Goal: Transaction & Acquisition: Purchase product/service

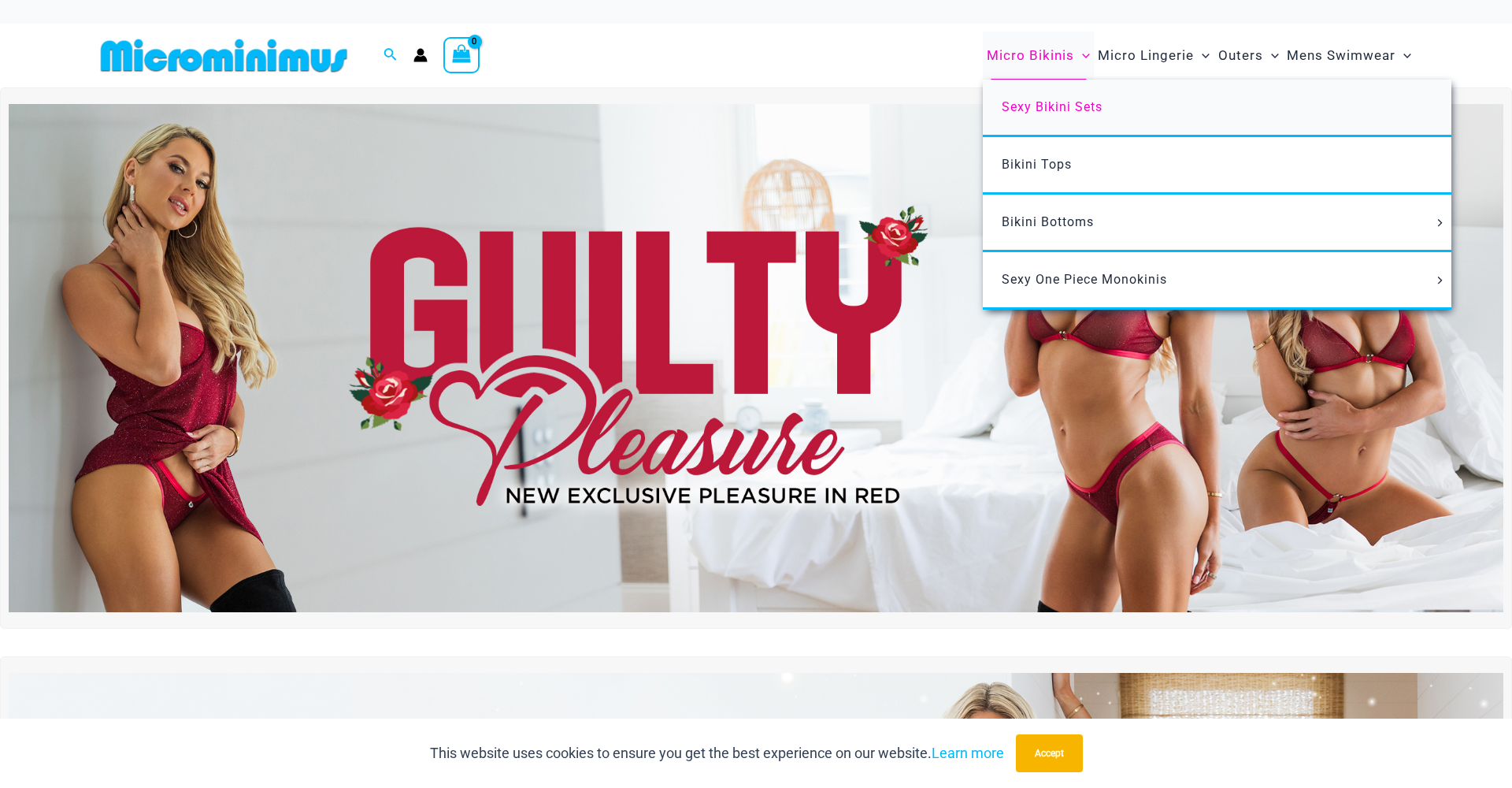
click at [1041, 99] on span "Sexy Bikini Sets" at bounding box center [1052, 107] width 101 height 15
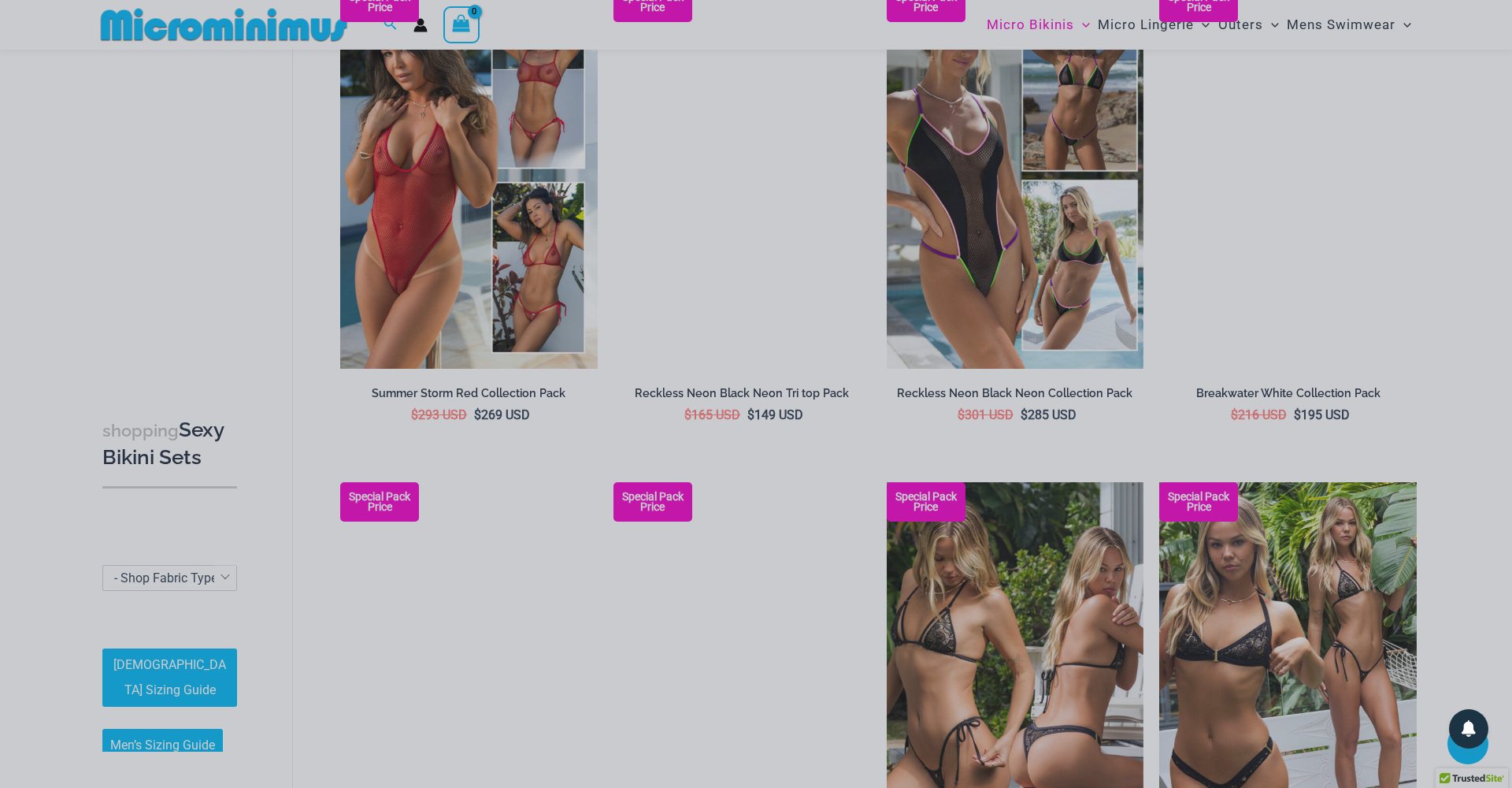
scroll to position [1191, 0]
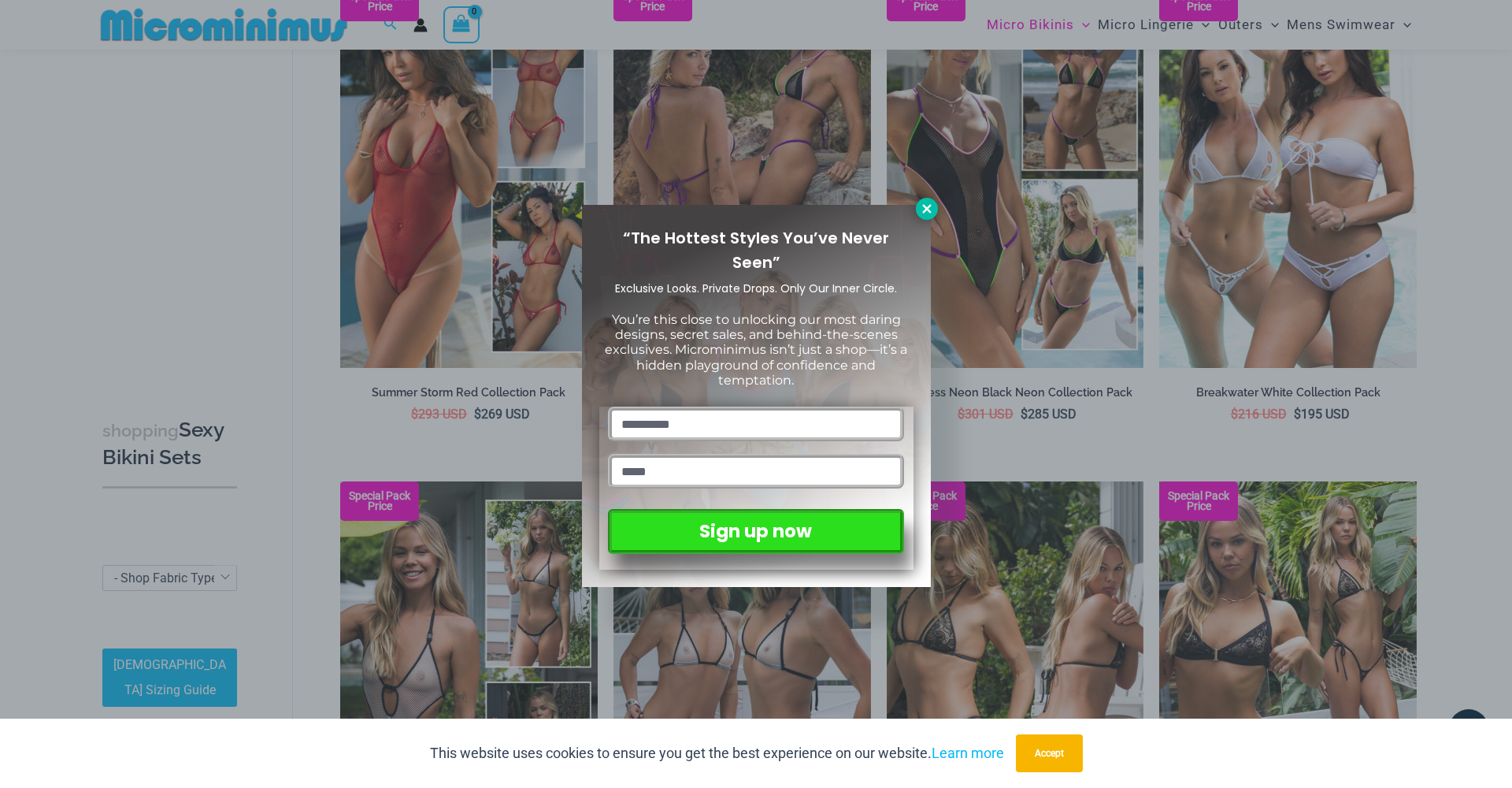
click at [928, 206] on icon at bounding box center [926, 209] width 8 height 8
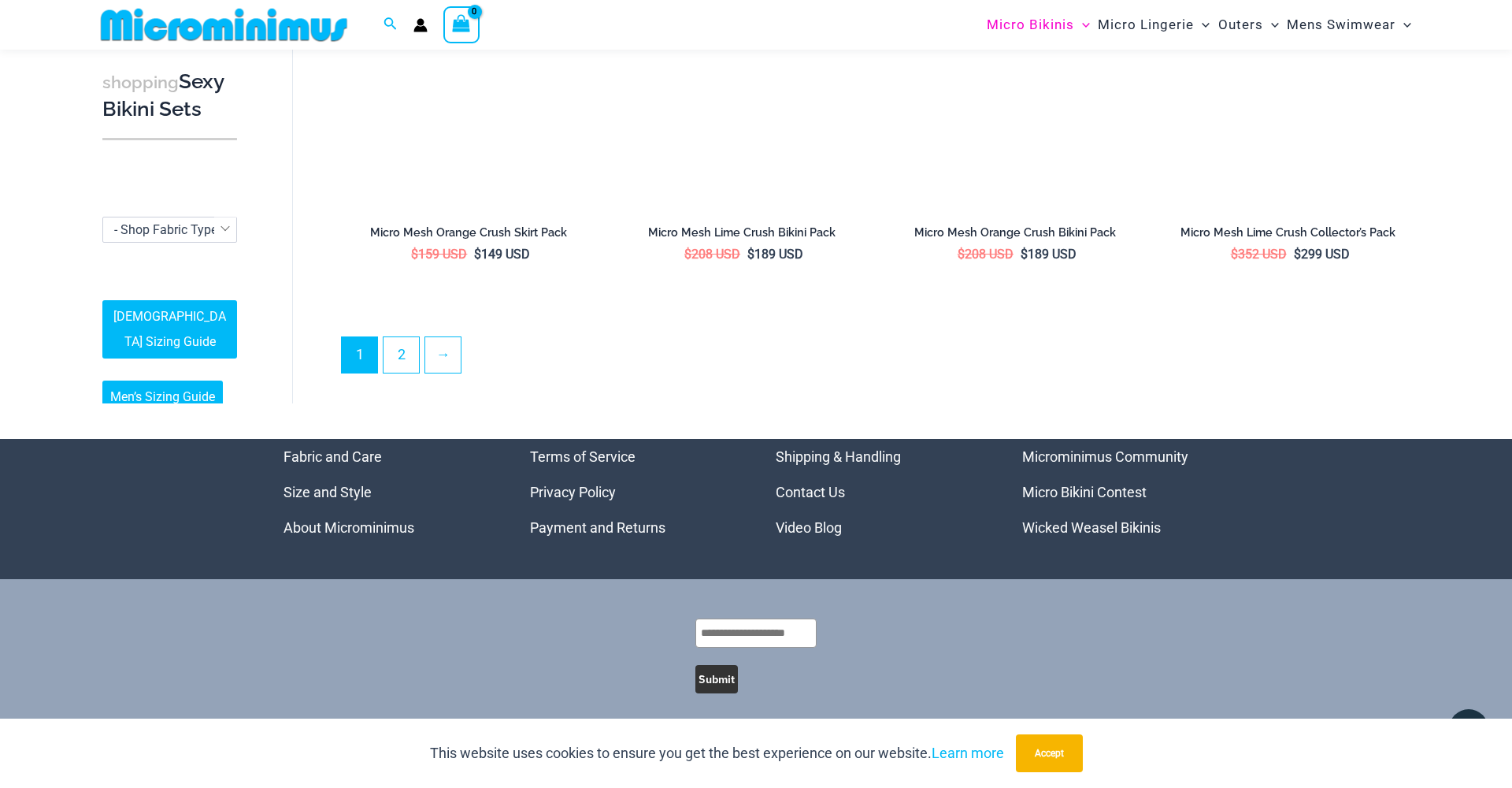
scroll to position [3847, 0]
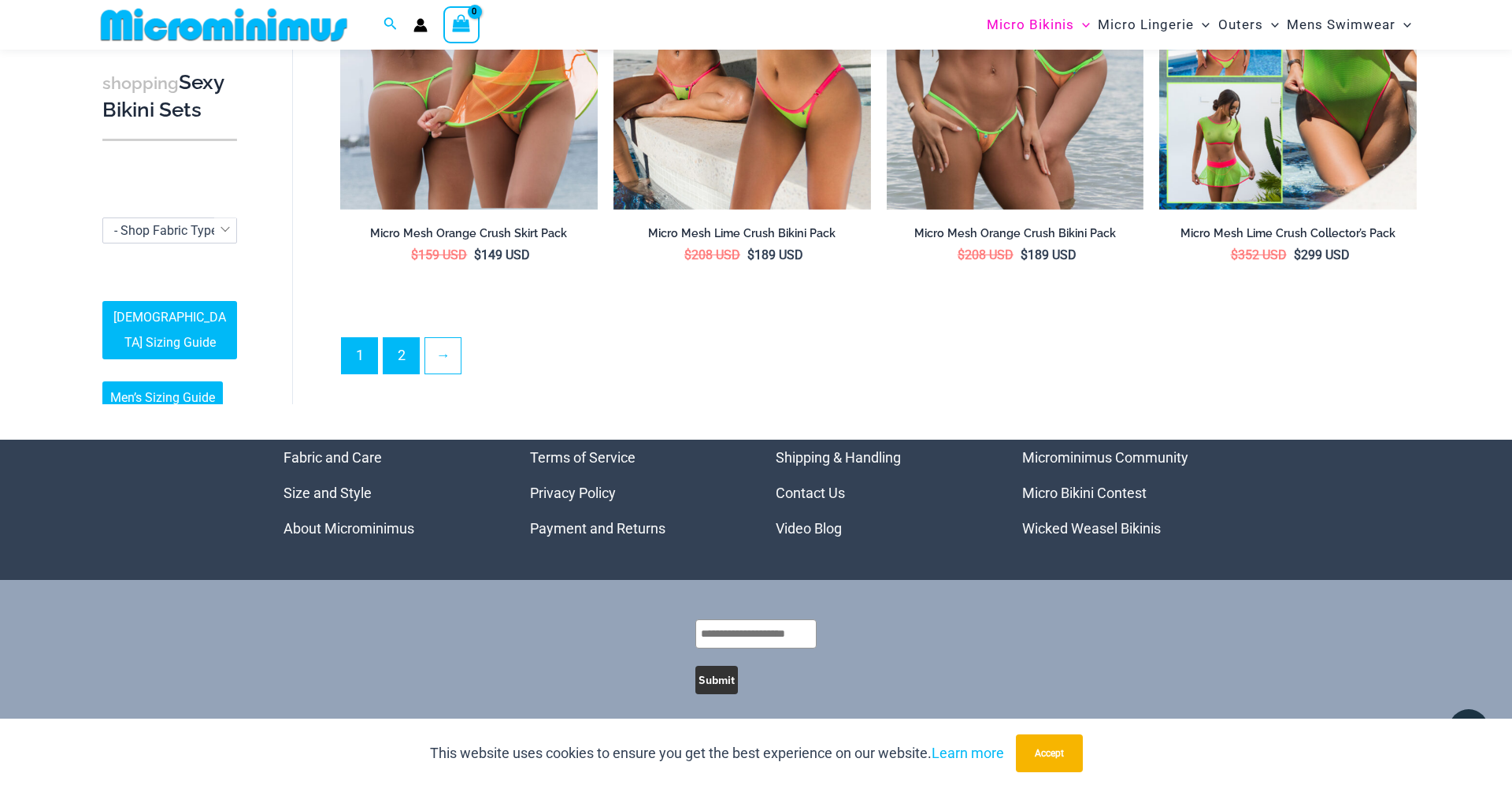
click at [393, 338] on link "2" at bounding box center [401, 355] width 36 height 36
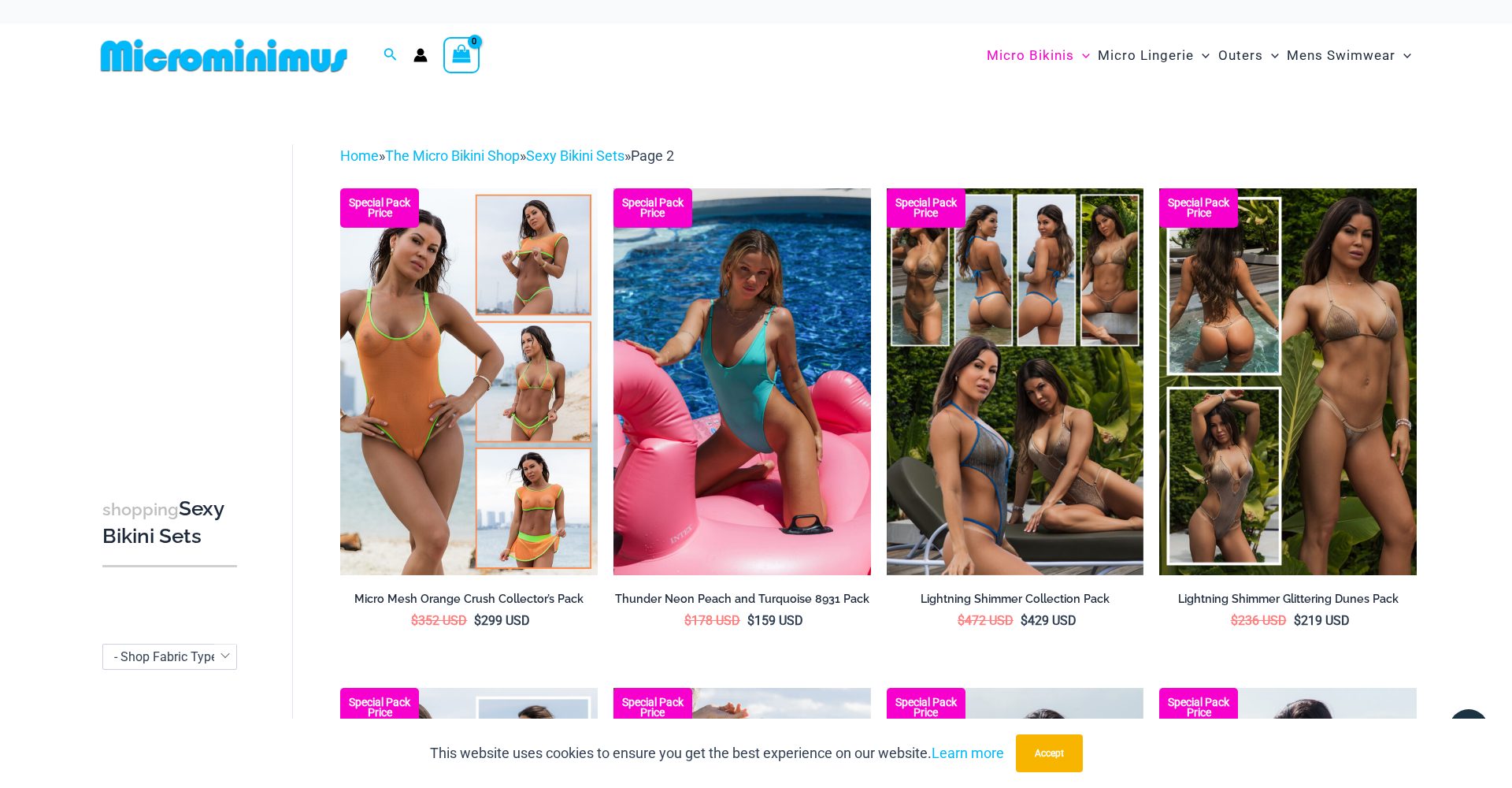
click at [751, 344] on img at bounding box center [742, 381] width 258 height 386
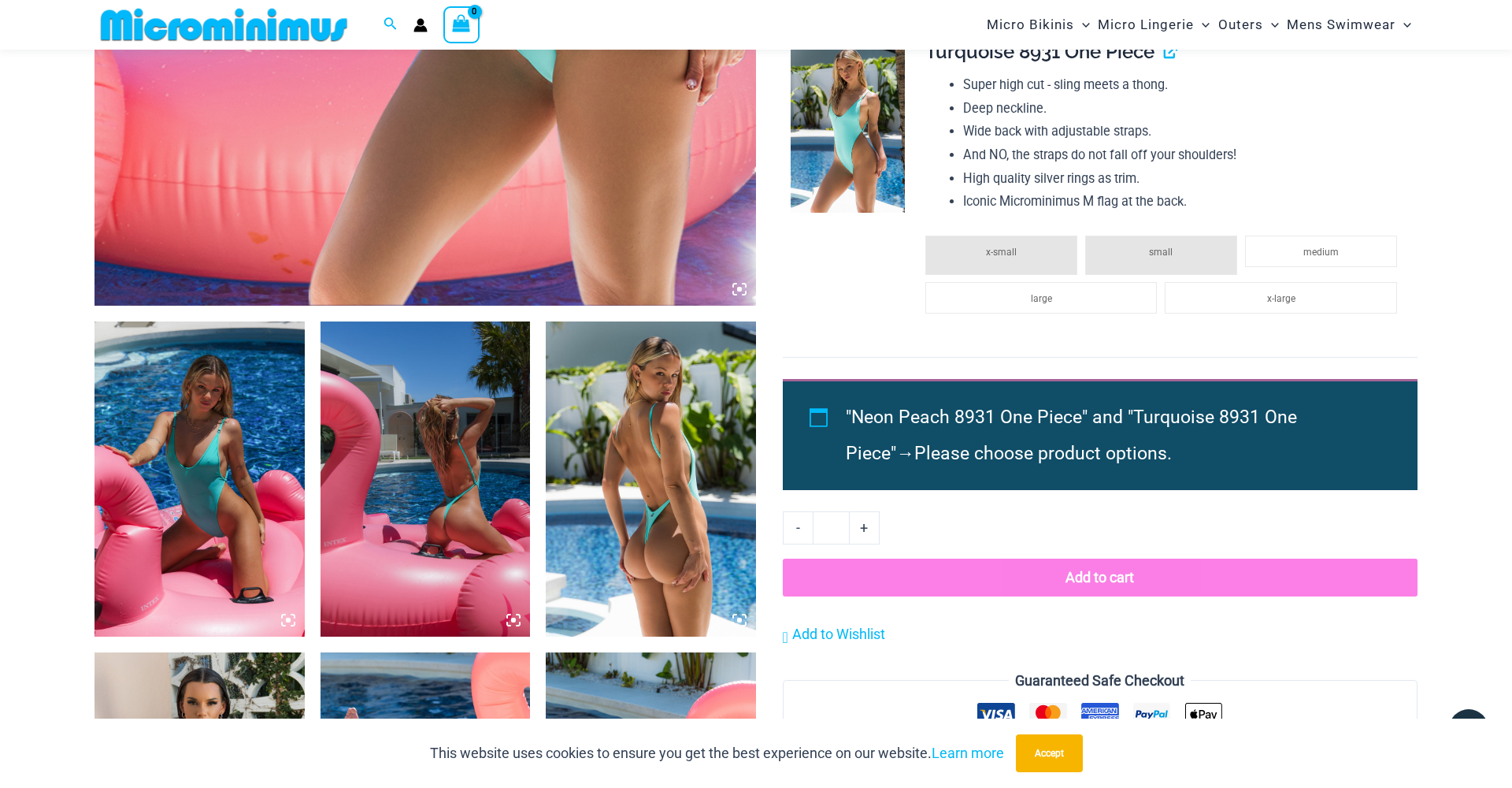
scroll to position [840, 0]
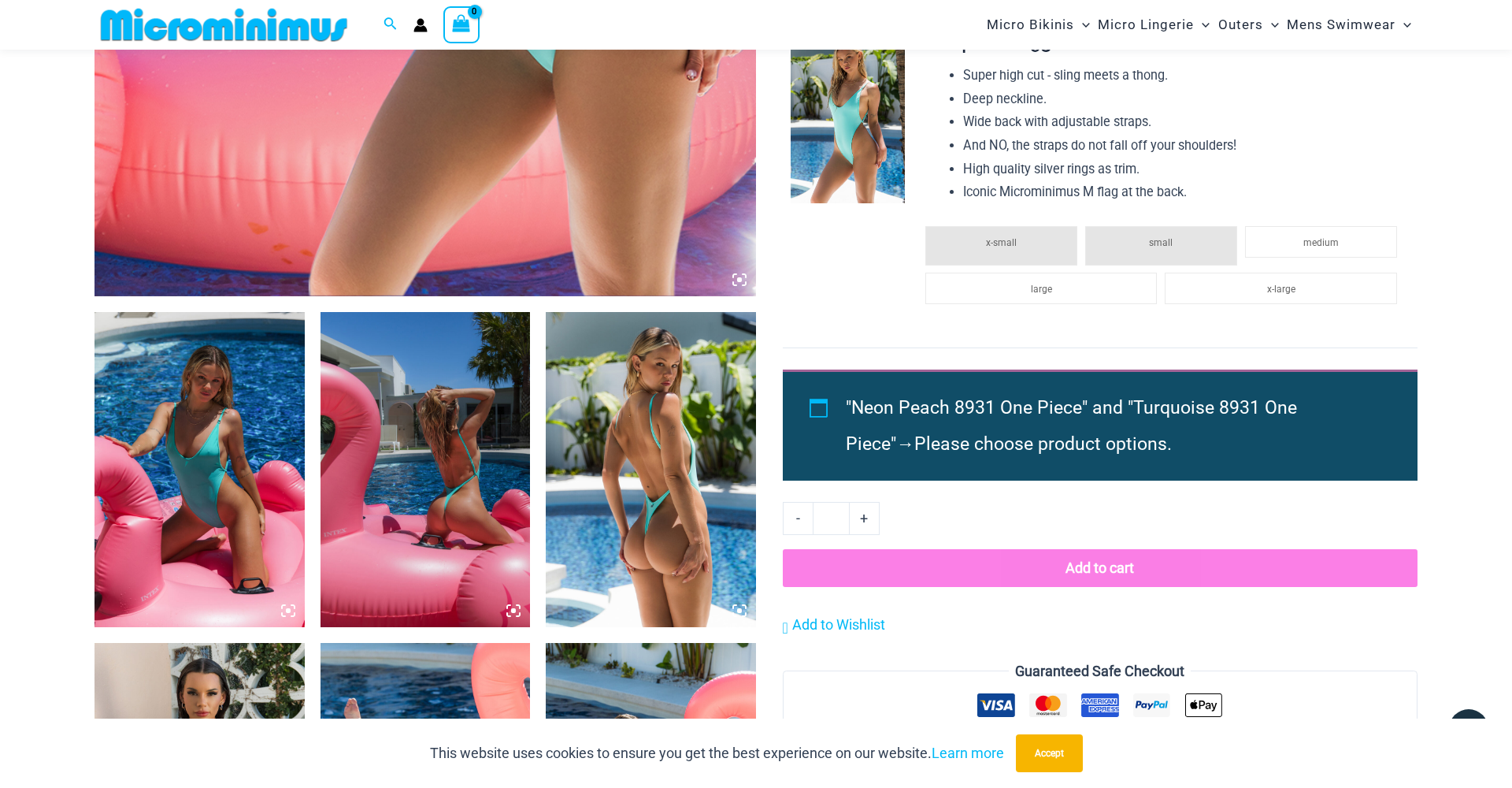
click at [436, 442] on img at bounding box center [426, 469] width 210 height 315
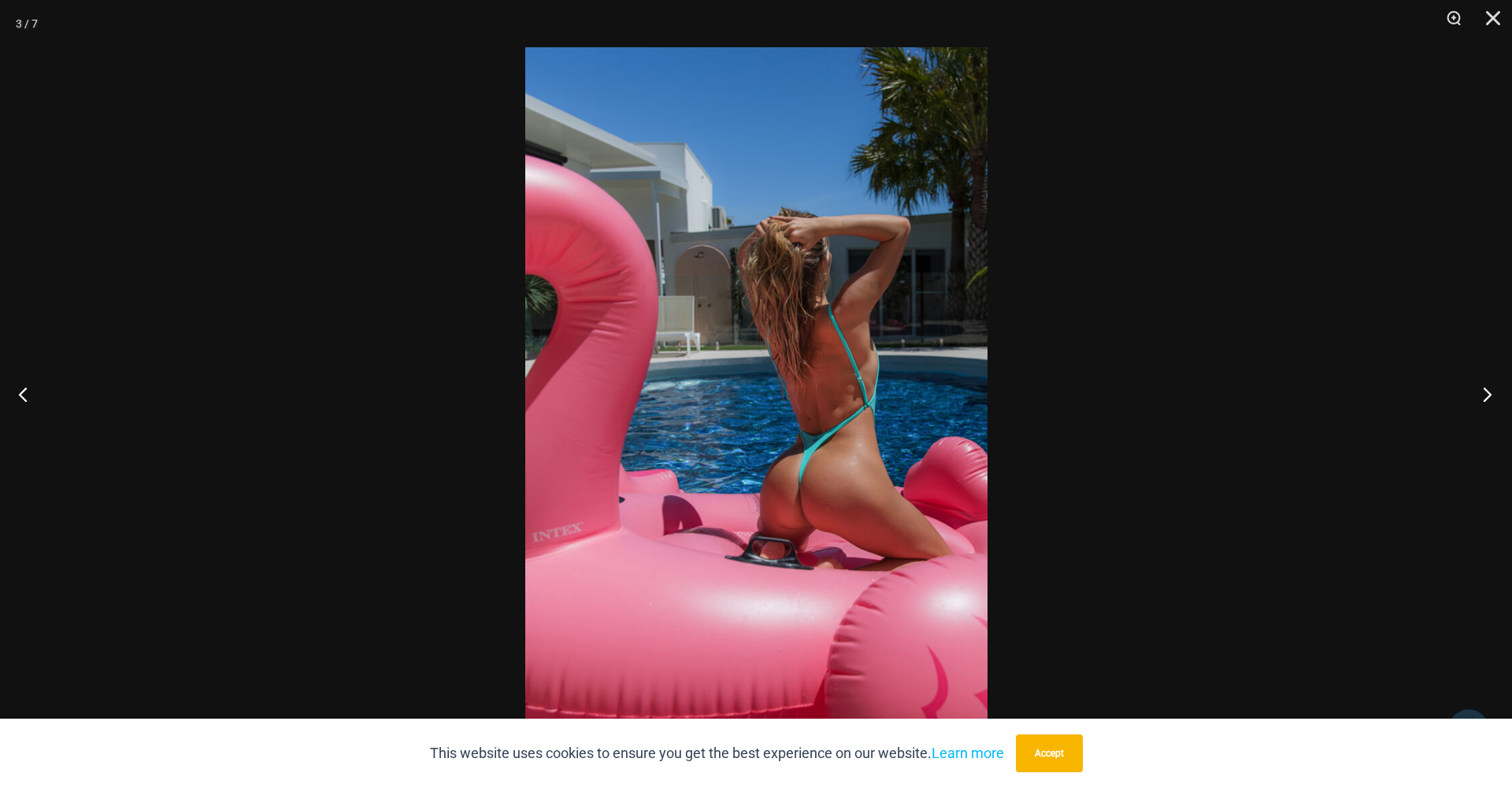
click at [1487, 395] on button "Next" at bounding box center [1482, 394] width 59 height 79
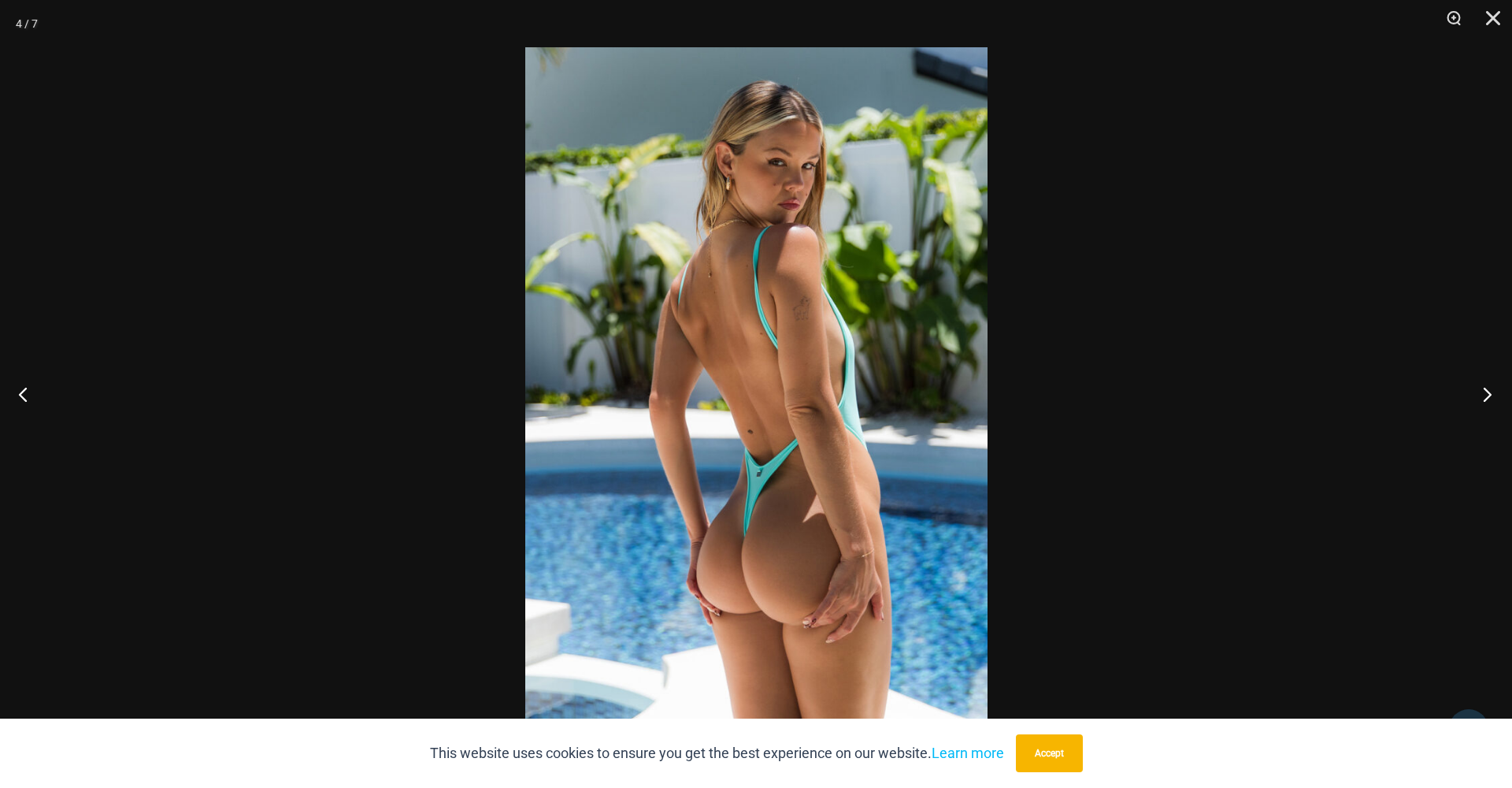
click at [1487, 395] on button "Next" at bounding box center [1482, 394] width 59 height 79
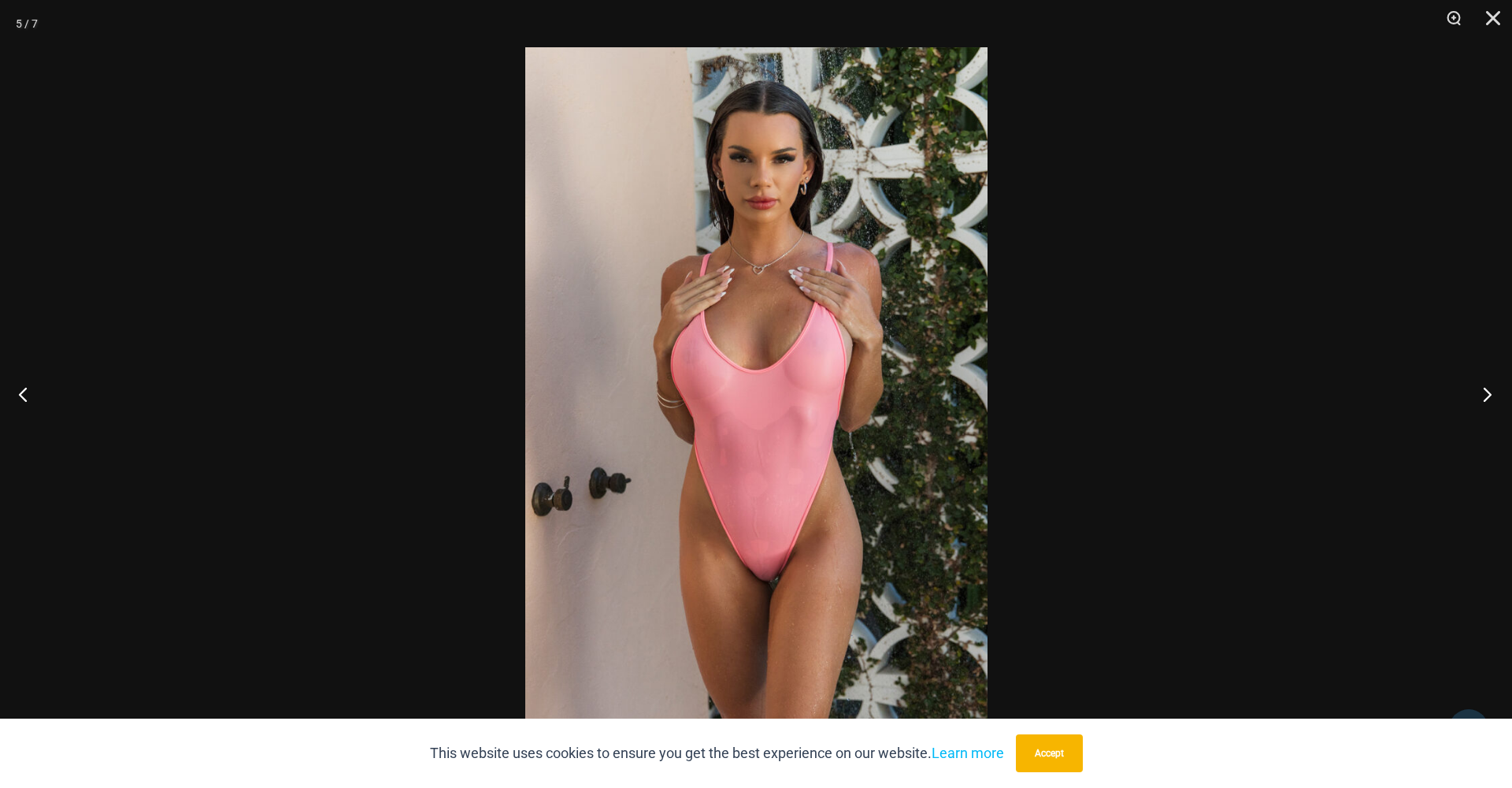
click at [1487, 395] on button "Next" at bounding box center [1482, 394] width 59 height 79
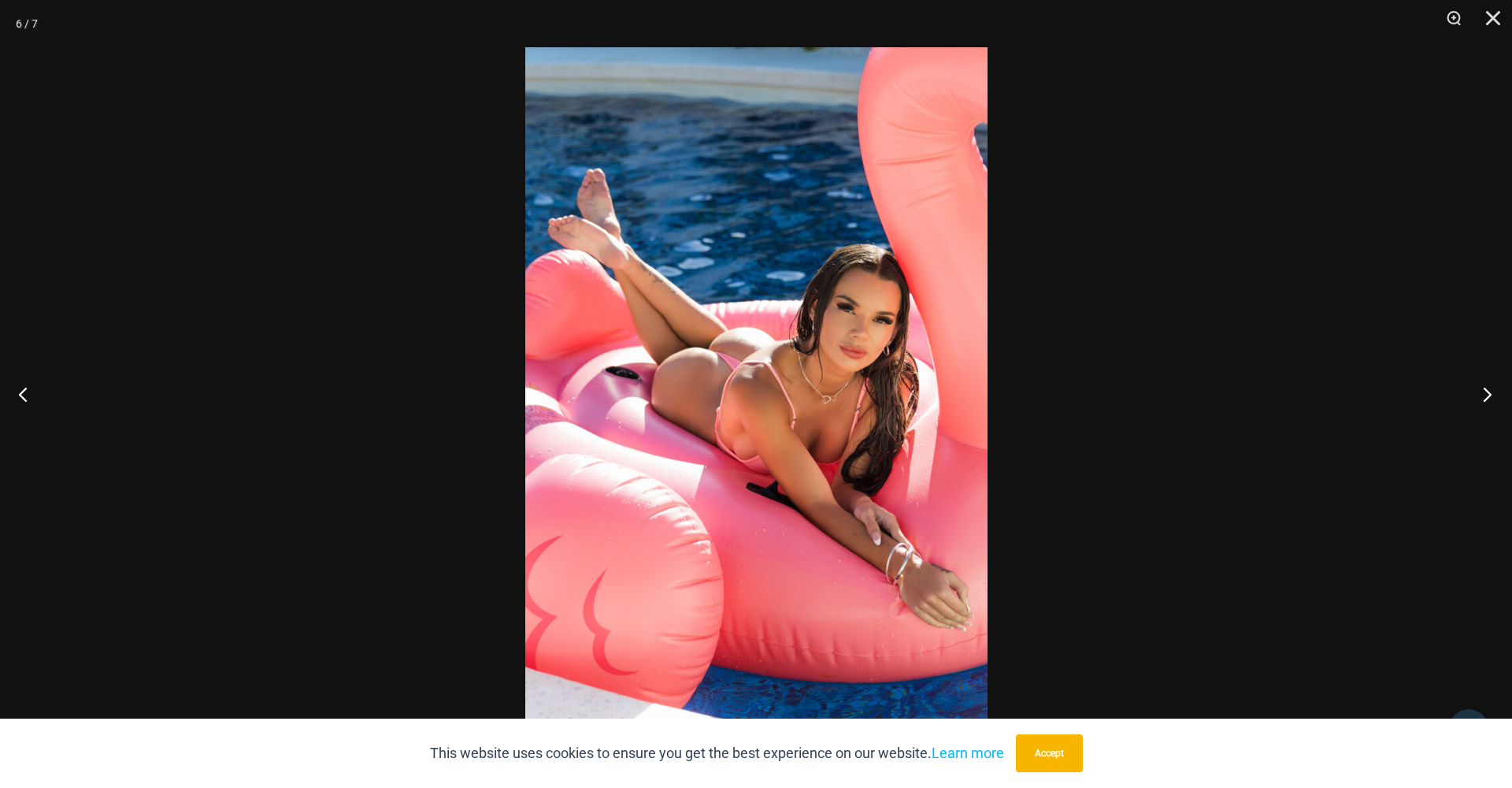
click at [1487, 395] on button "Next" at bounding box center [1482, 394] width 59 height 79
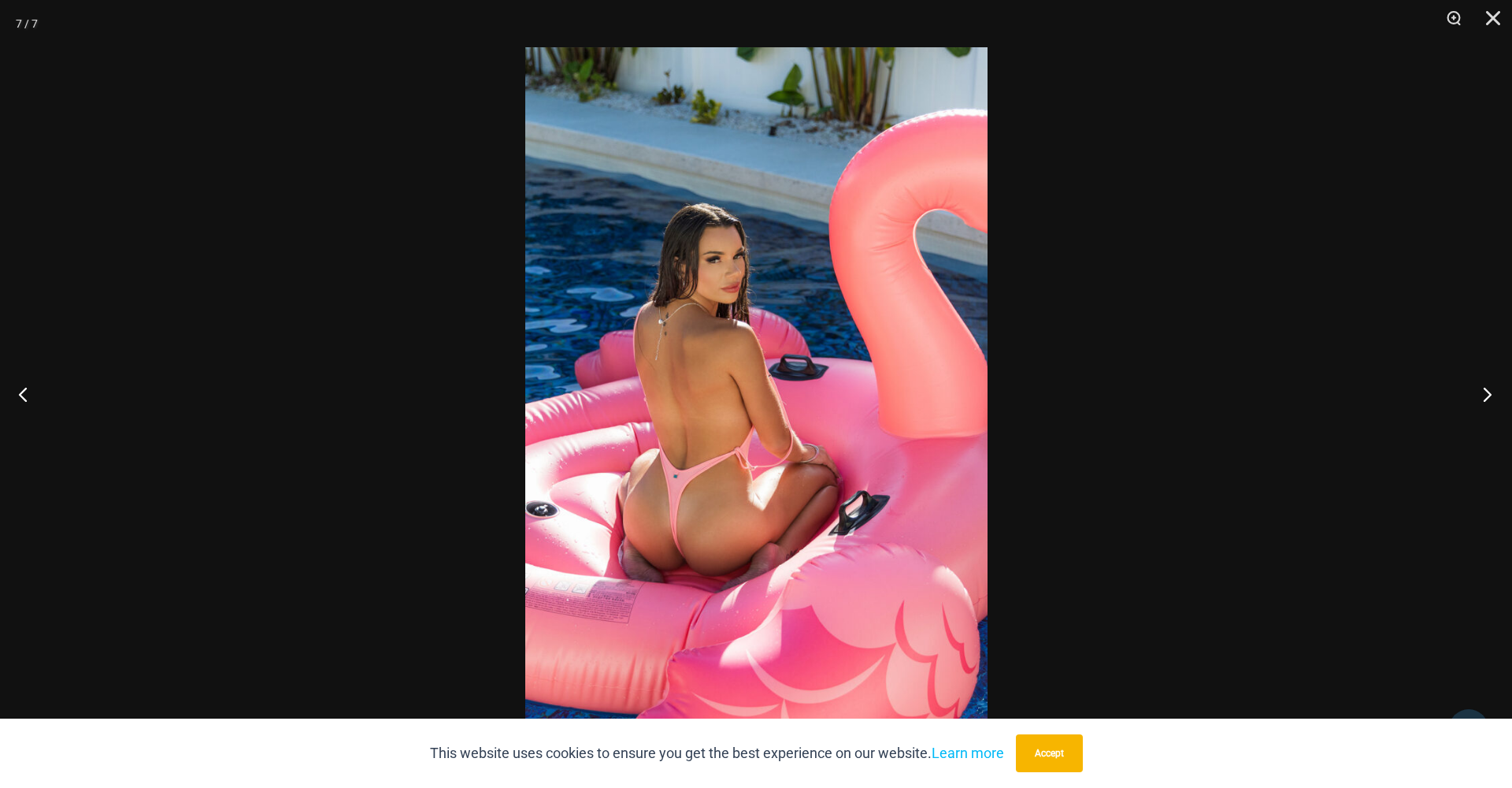
click at [1487, 395] on button "Next" at bounding box center [1482, 394] width 59 height 79
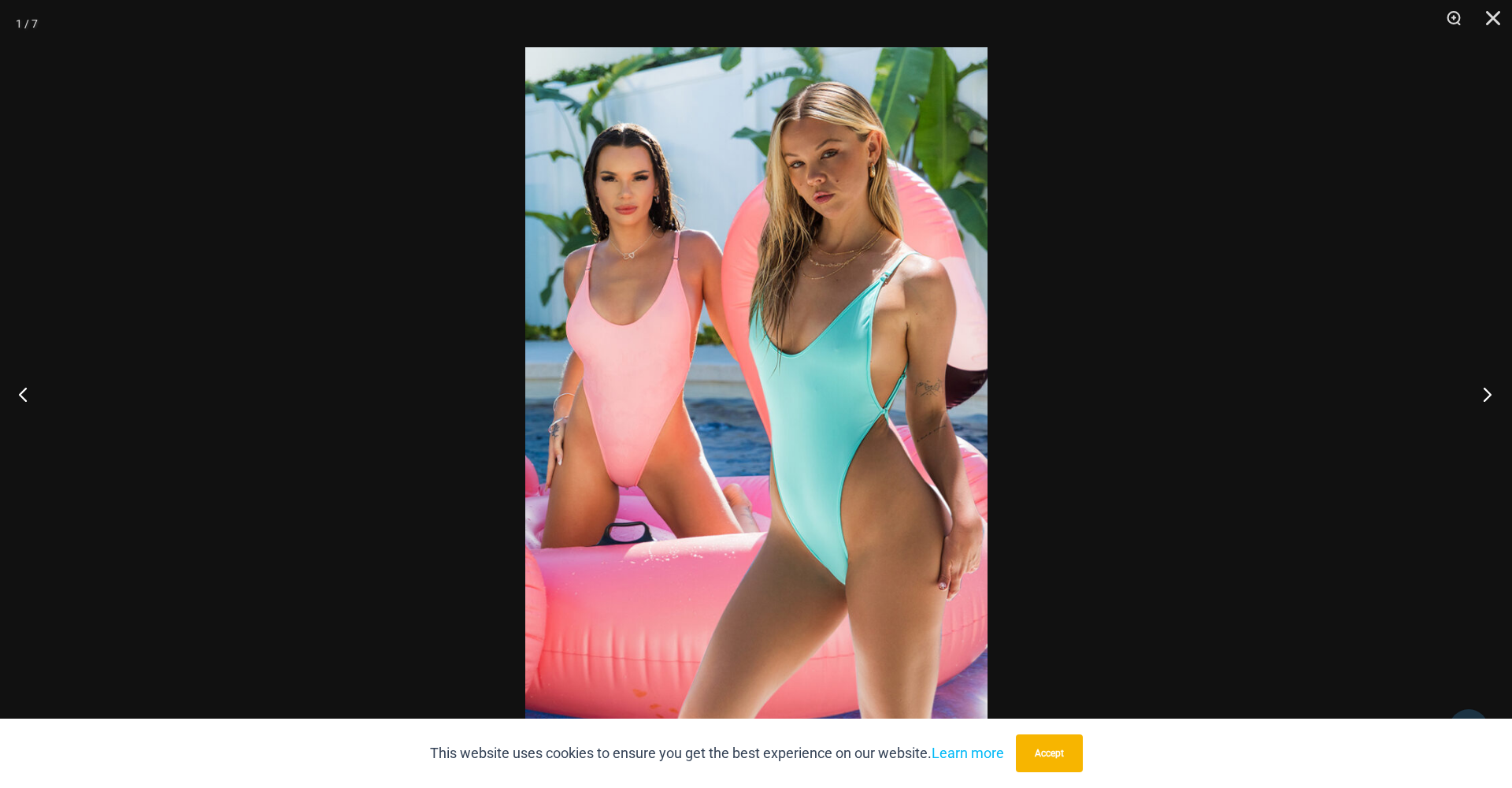
click at [1487, 395] on button "Next" at bounding box center [1482, 394] width 59 height 79
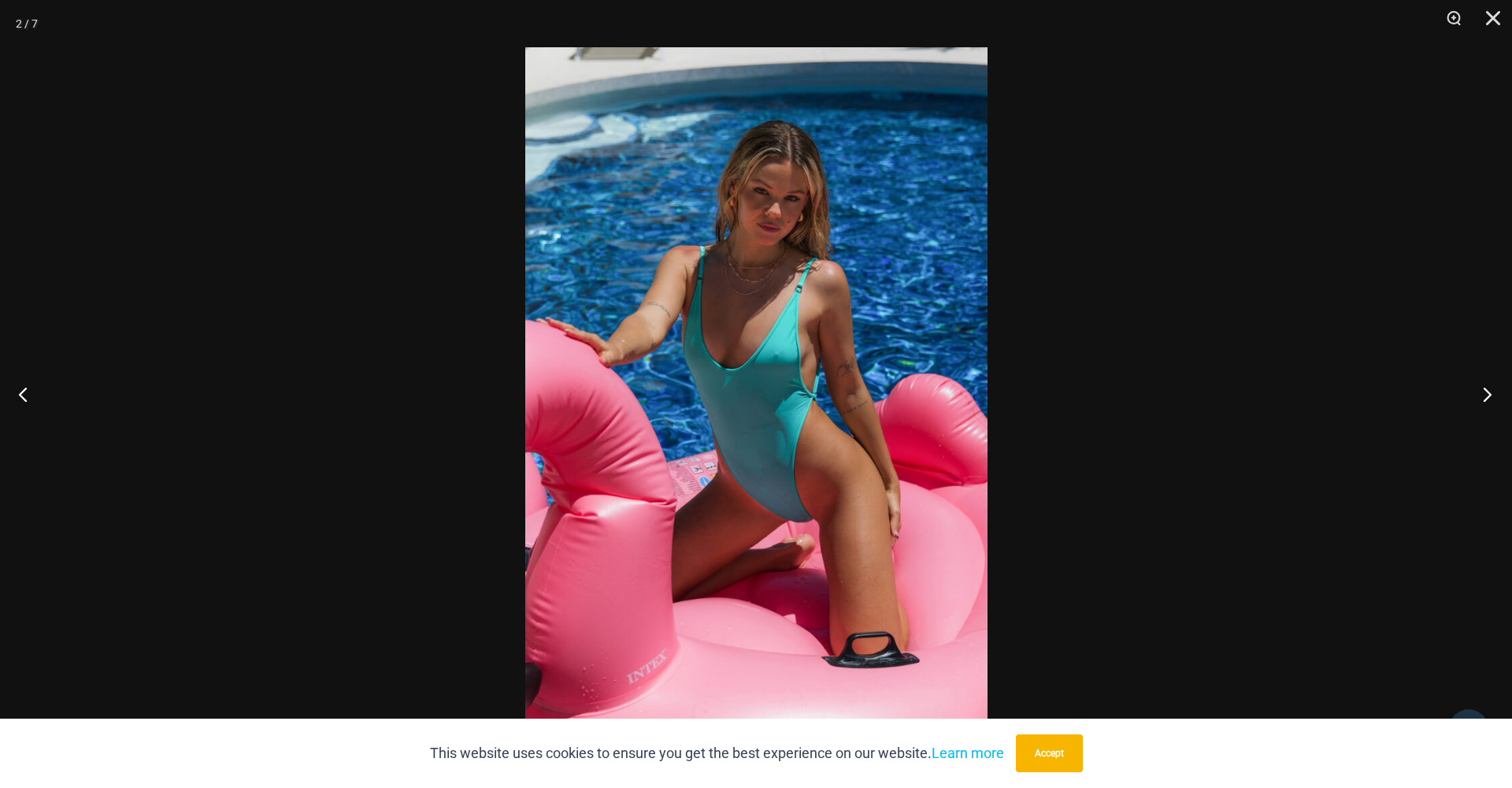
click at [1487, 395] on button "Next" at bounding box center [1482, 394] width 59 height 79
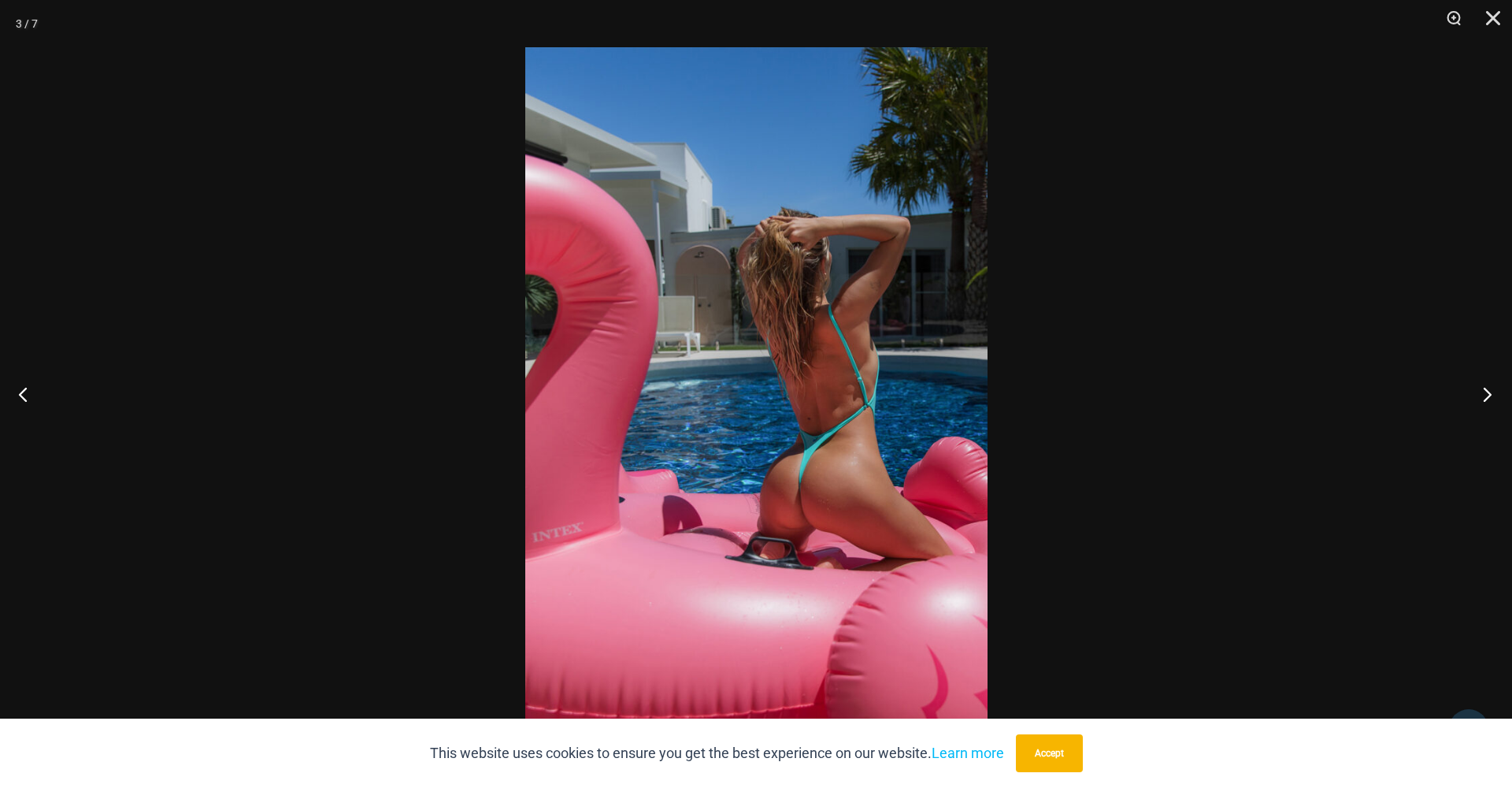
click at [1487, 395] on button "Next" at bounding box center [1482, 394] width 59 height 79
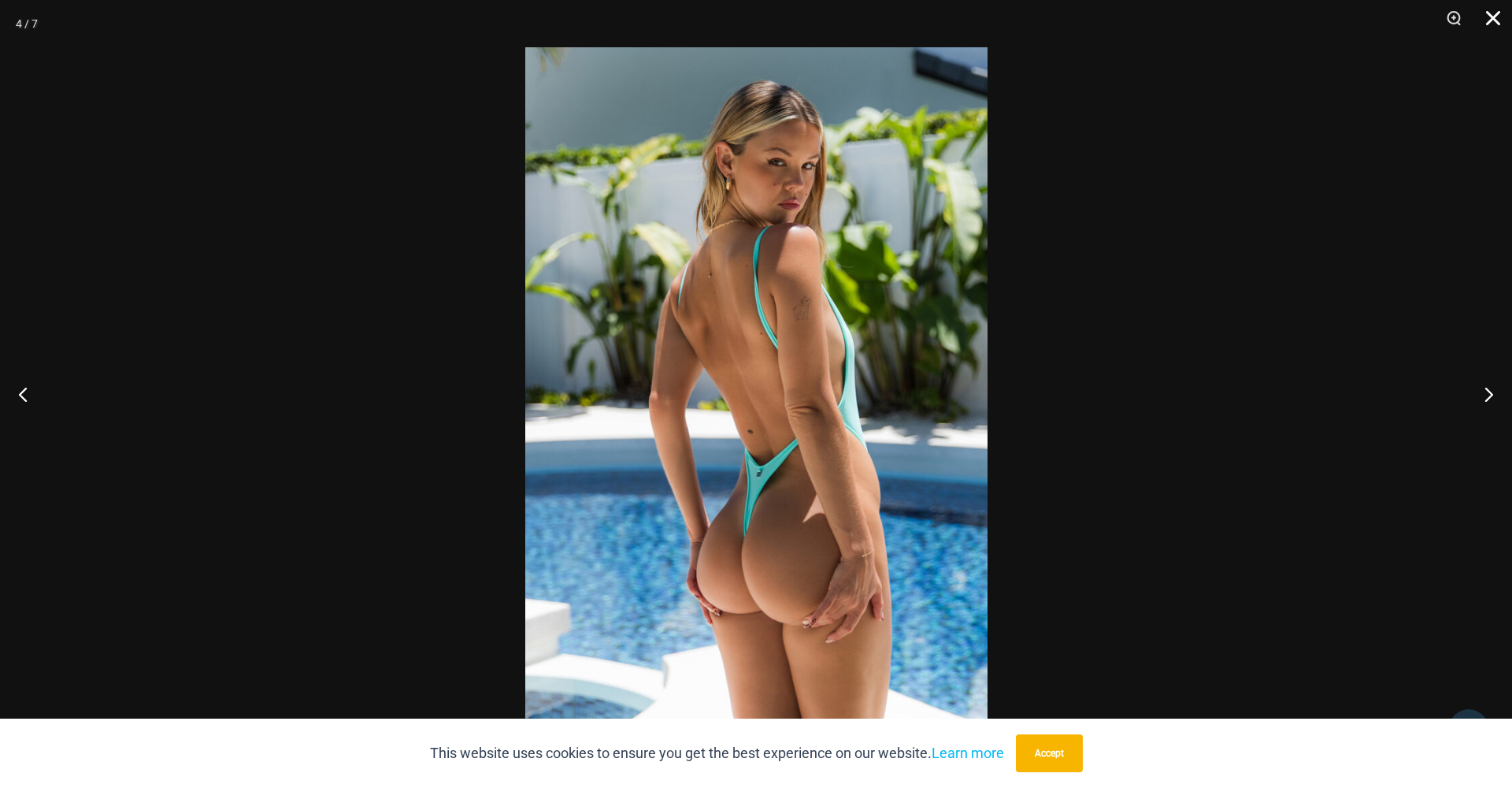
click at [1495, 16] on button "Close" at bounding box center [1487, 24] width 39 height 48
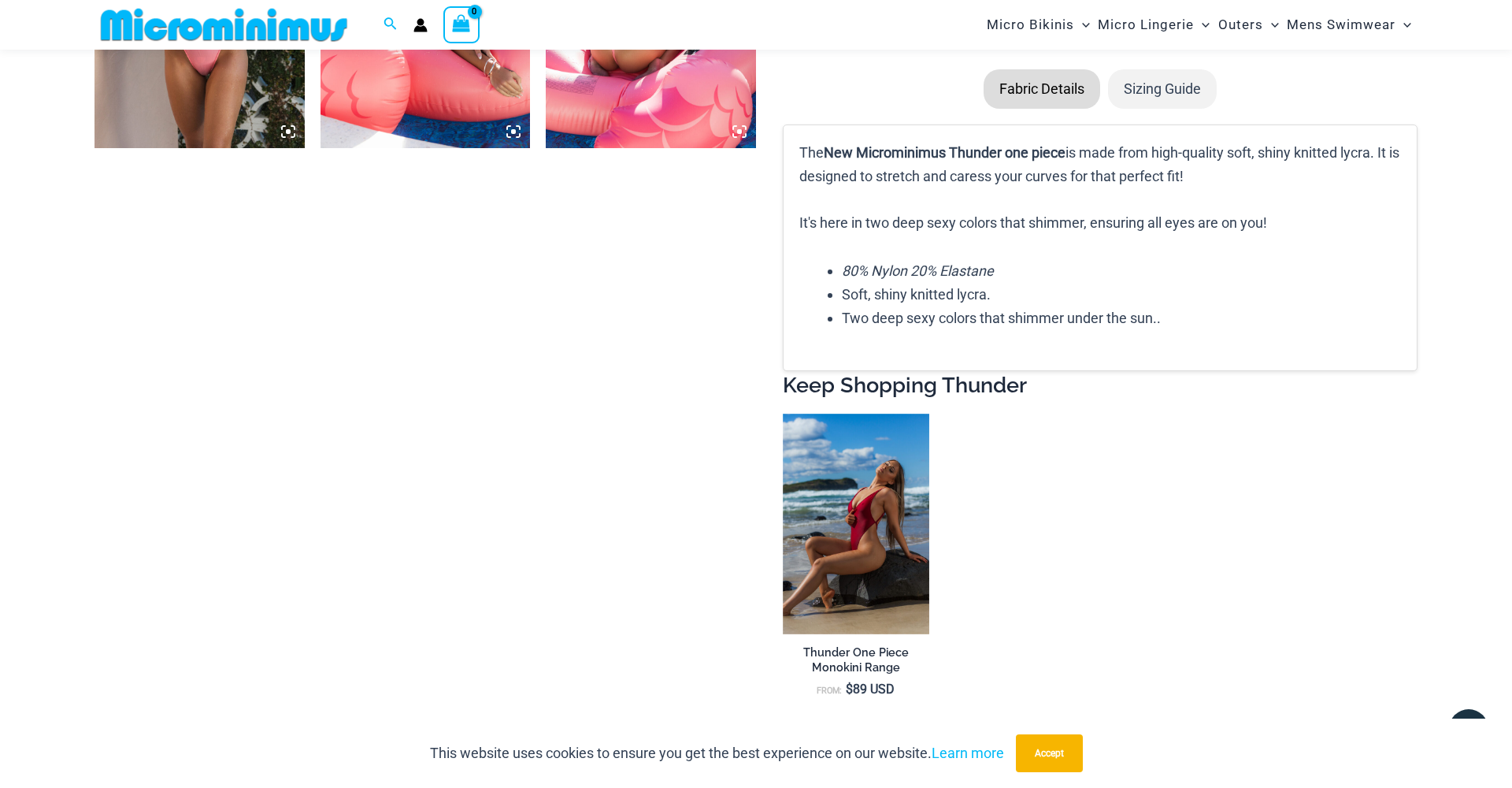
scroll to position [1659, 0]
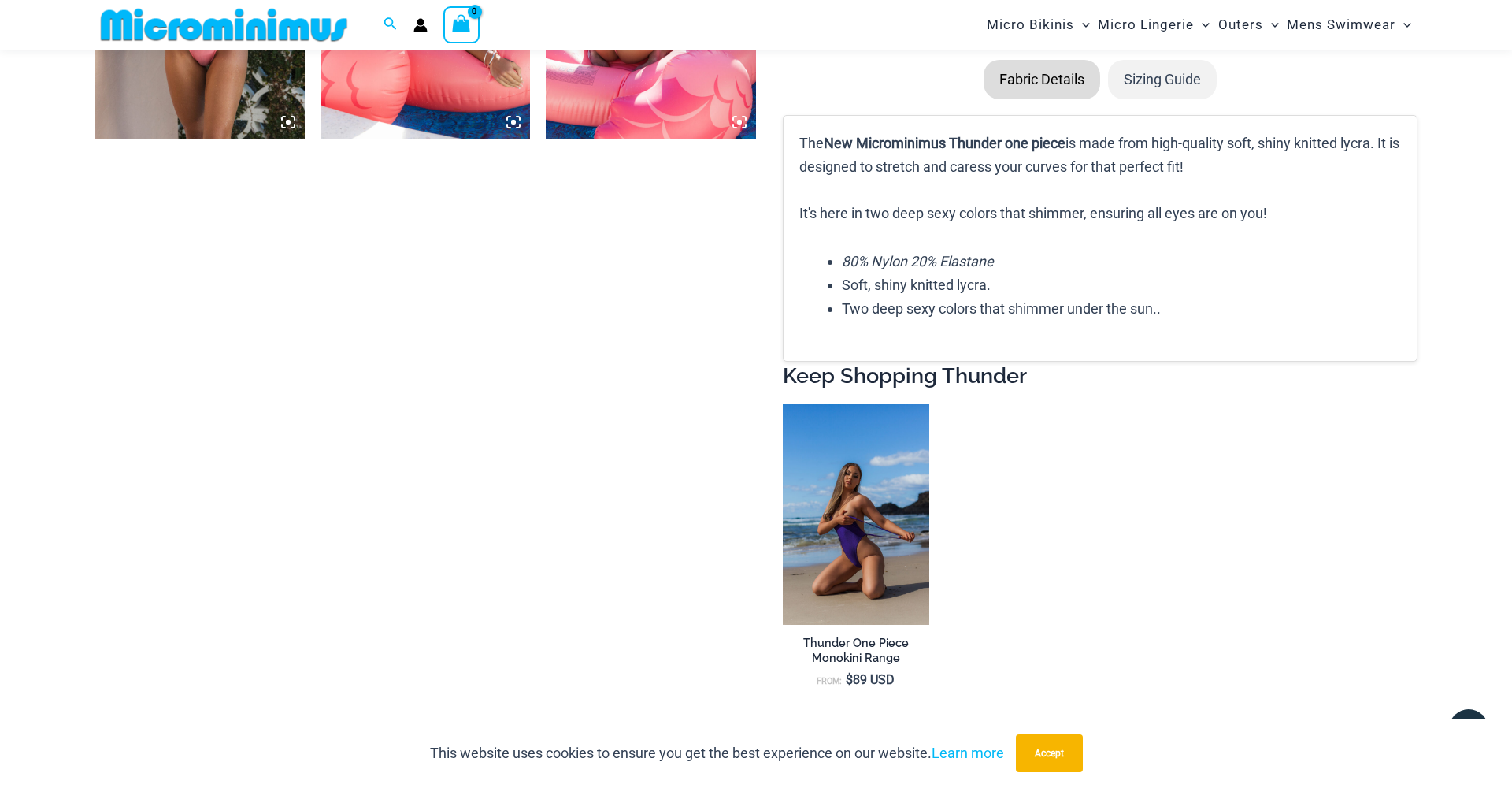
click at [846, 522] on img at bounding box center [856, 514] width 148 height 221
